Goal: Check status: Check status

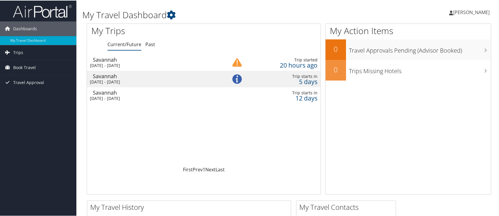
click at [133, 79] on div "Sun 7 Sep 2025 - Fri 12 Sep 2025" at bounding box center [154, 81] width 128 height 5
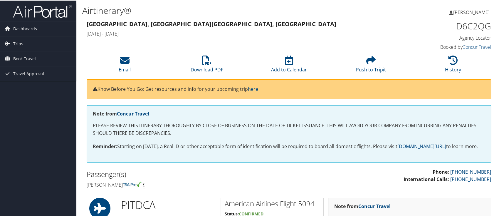
click at [299, 40] on div "Pittsburgh, PA Savannah, GA Sun 07 Sep 2025 - Fri 12 Sep 2025 D6C2QG Agency Loc…" at bounding box center [288, 34] width 413 height 33
click at [233, 26] on h3 "Pittsburgh, PA Savannah, GA" at bounding box center [237, 23] width 301 height 8
click at [233, 24] on h3 "Pittsburgh, PA Savannah, GA" at bounding box center [237, 23] width 301 height 8
click at [23, 55] on span "Book Travel" at bounding box center [24, 58] width 23 height 15
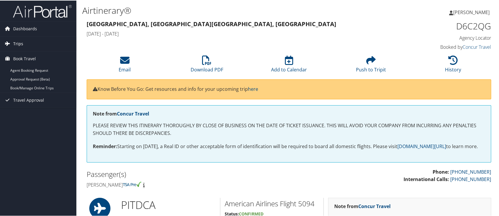
click at [20, 41] on span "Trips" at bounding box center [18, 43] width 10 height 15
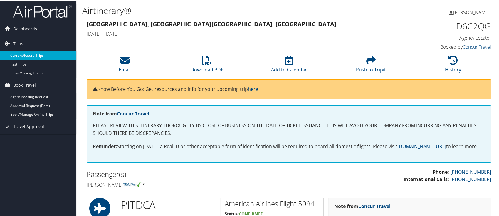
click at [23, 53] on link "Current/Future Trips" at bounding box center [38, 55] width 76 height 9
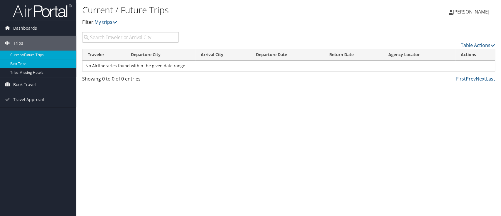
click at [25, 63] on link "Past Trips" at bounding box center [38, 63] width 76 height 9
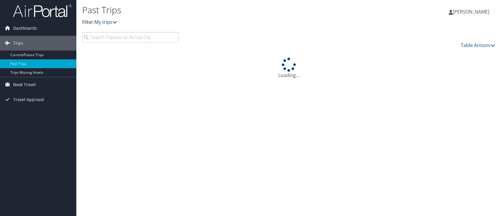
click at [8, 30] on icon at bounding box center [7, 27] width 9 height 9
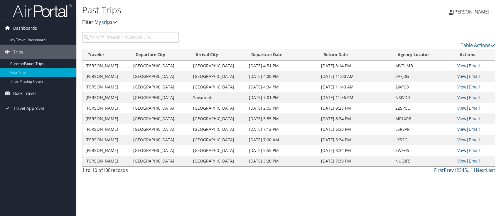
click at [21, 27] on span "Dashboards" at bounding box center [25, 28] width 24 height 15
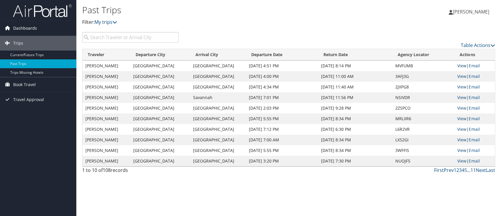
click at [7, 27] on icon at bounding box center [7, 27] width 9 height 9
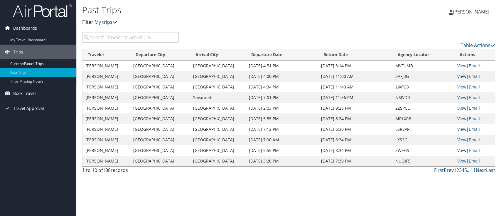
click at [7, 27] on icon at bounding box center [7, 27] width 9 height 9
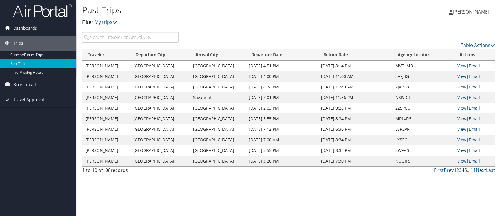
click at [7, 27] on icon at bounding box center [7, 27] width 9 height 9
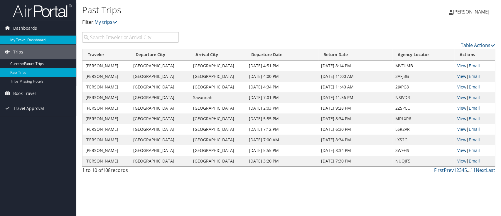
click at [20, 38] on link "My Travel Dashboard" at bounding box center [38, 40] width 76 height 9
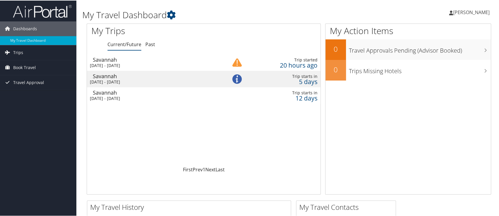
click at [150, 97] on div "[DATE] - [DATE]" at bounding box center [154, 97] width 128 height 5
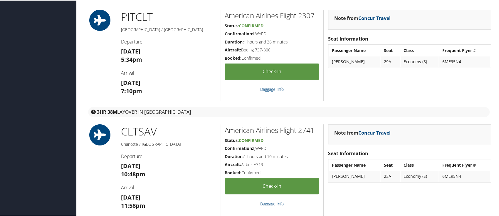
scroll to position [196, 0]
